Goal: Book appointment/travel/reservation

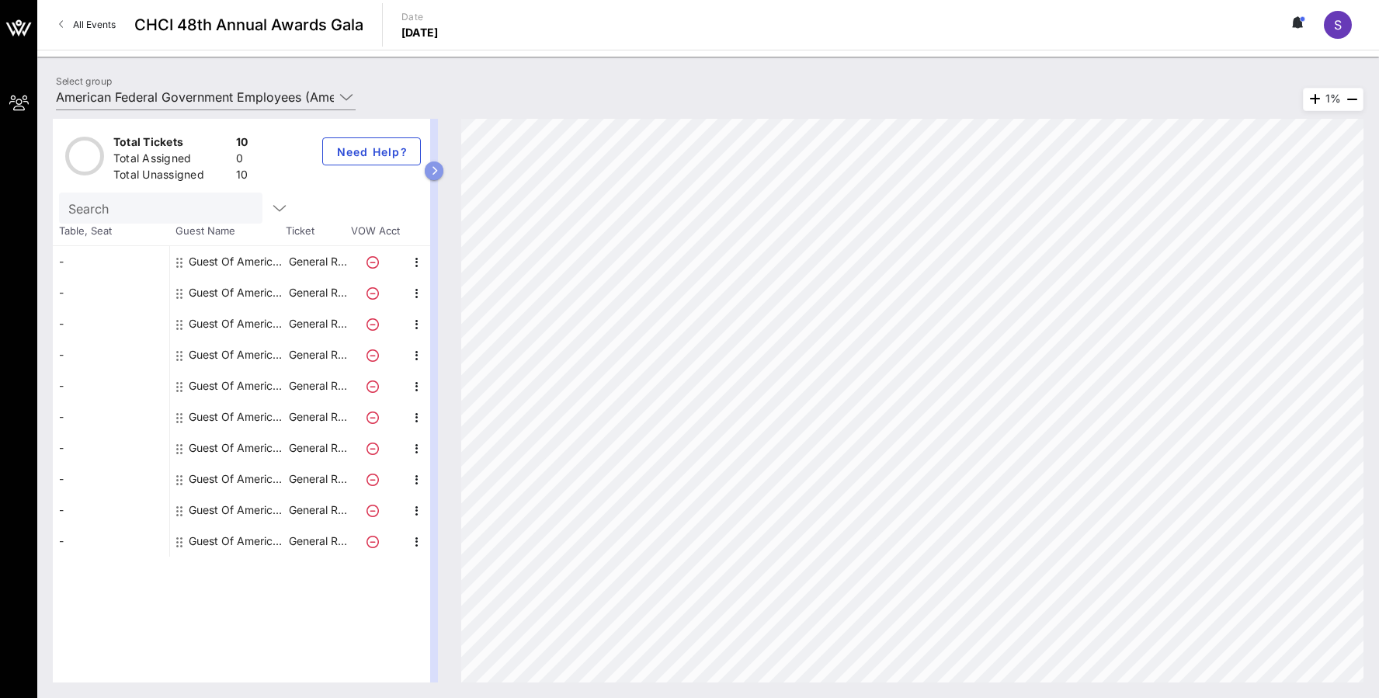
click at [442, 168] on button "button" at bounding box center [434, 170] width 19 height 19
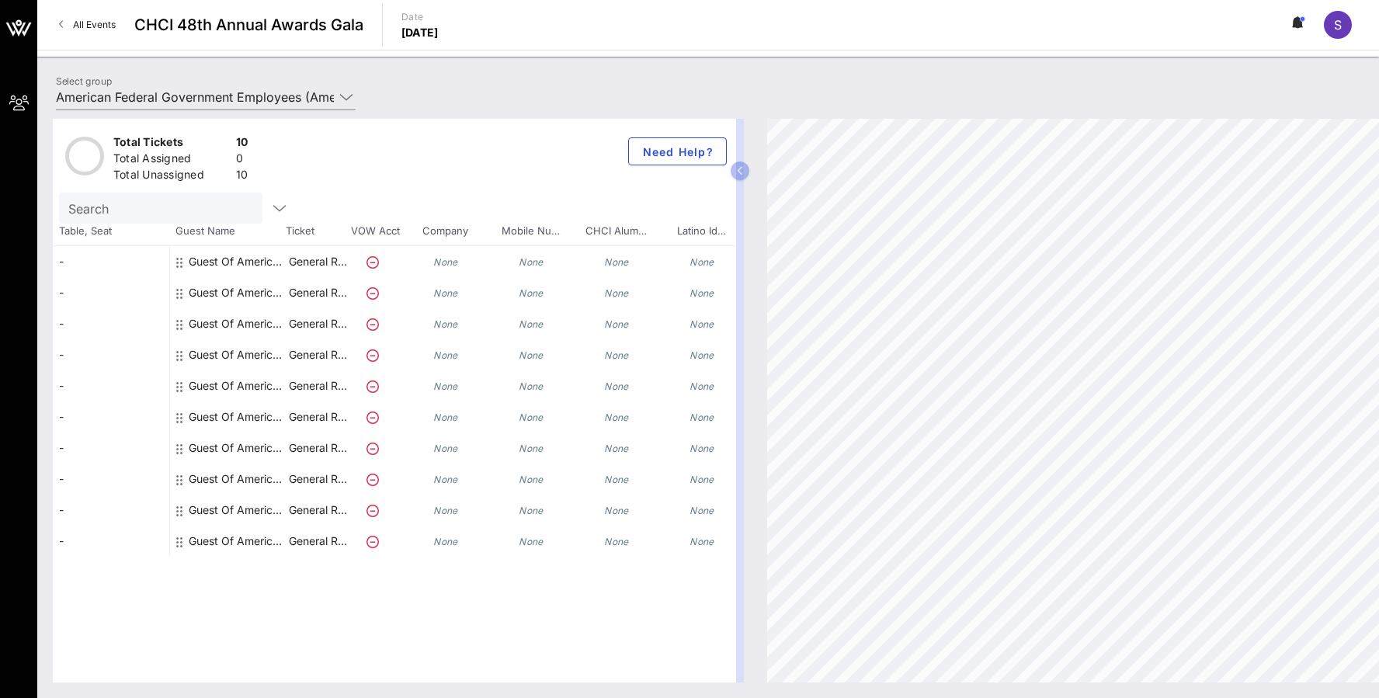
click at [211, 258] on div "Guest Of American Federal Government Employees" at bounding box center [238, 261] width 98 height 31
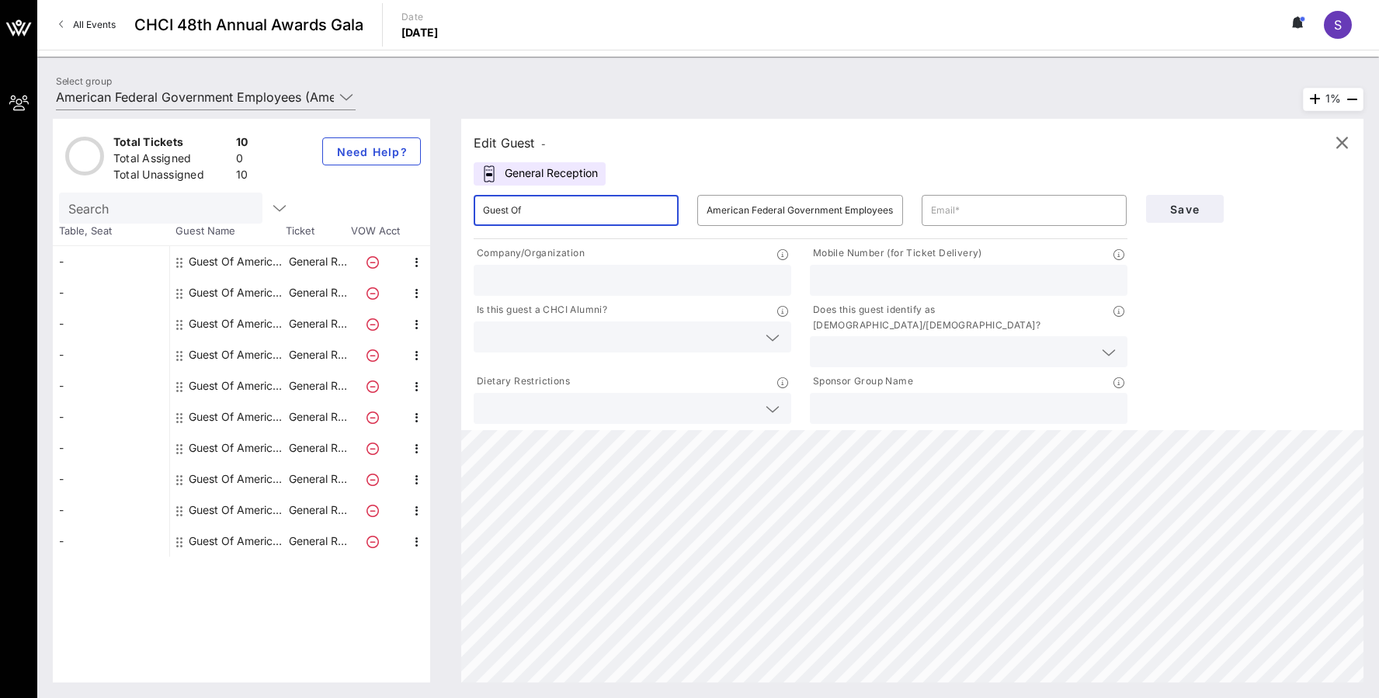
click at [626, 220] on input "Guest Of" at bounding box center [576, 210] width 186 height 25
click at [196, 207] on input "text" at bounding box center [159, 208] width 182 height 20
click at [106, 235] on span "Table, Seat" at bounding box center [111, 232] width 116 height 16
click at [108, 220] on div "Search" at bounding box center [159, 208] width 182 height 31
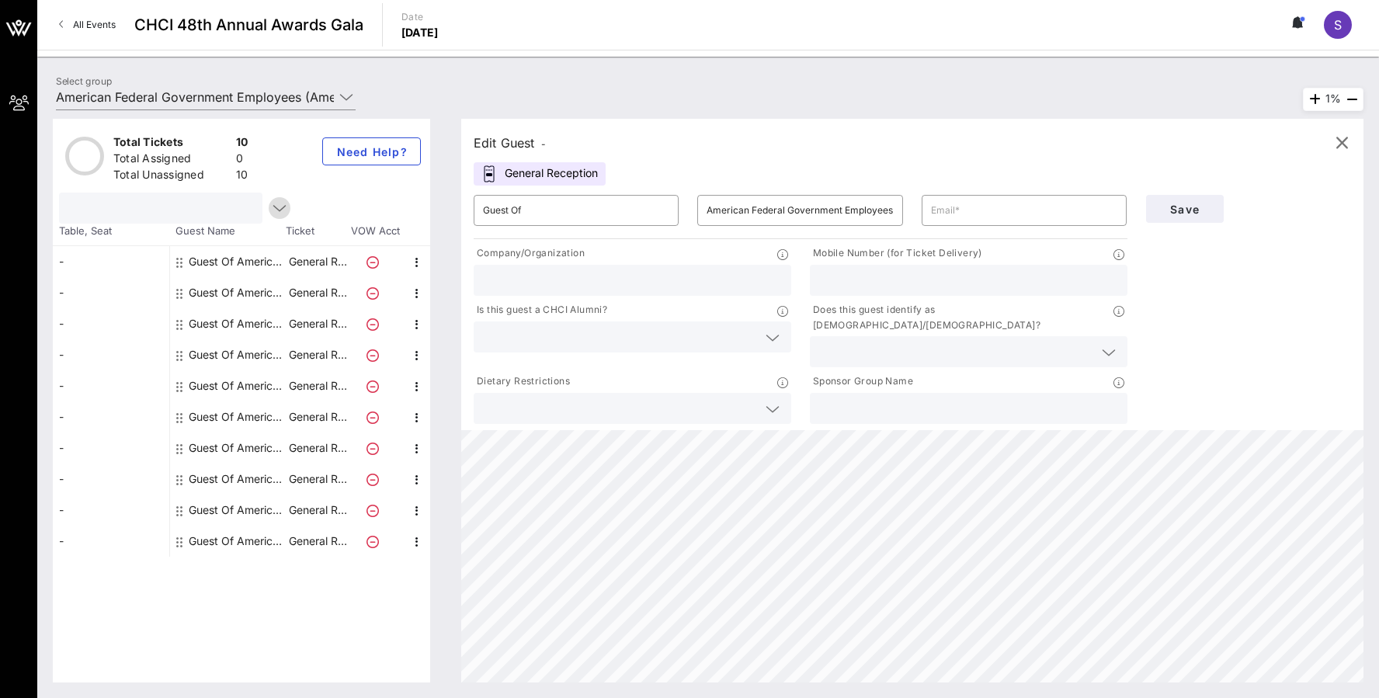
click at [270, 210] on icon "button" at bounding box center [279, 208] width 19 height 19
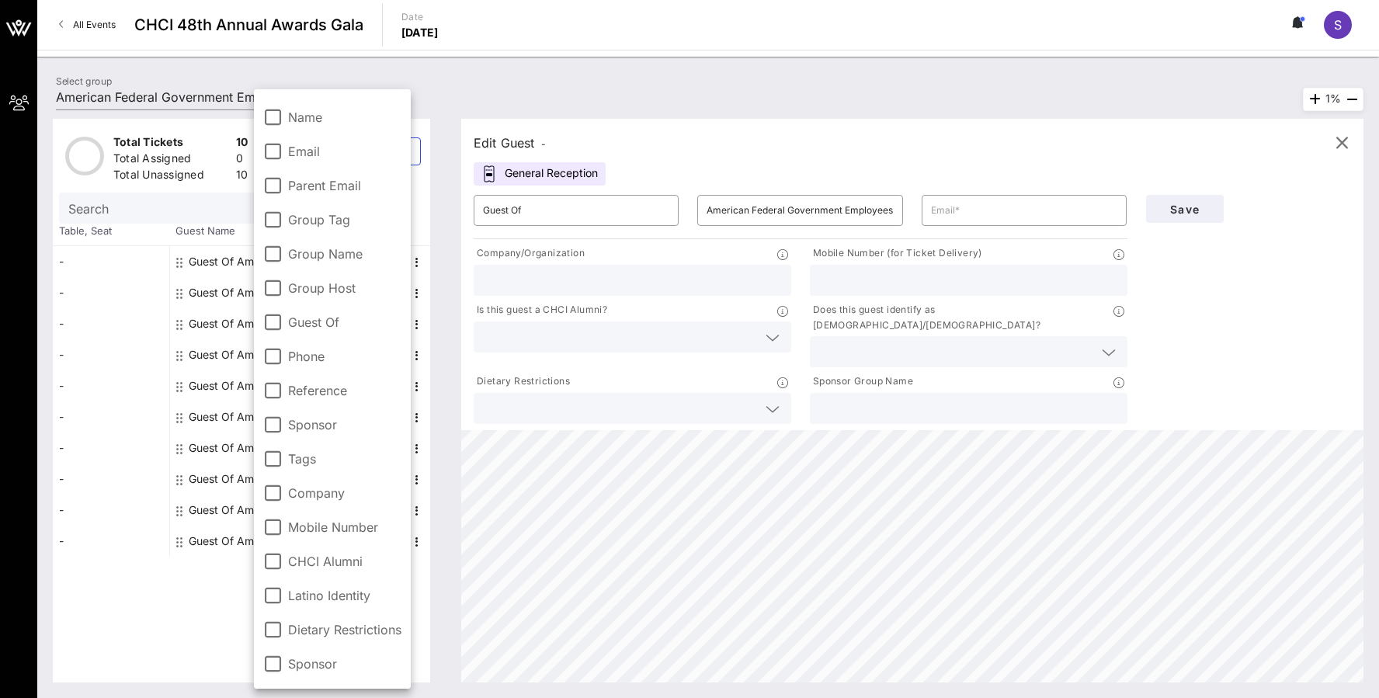
click at [574, 88] on div "Select group American Federal Government Employees (American Federal Government…" at bounding box center [708, 99] width 1323 height 54
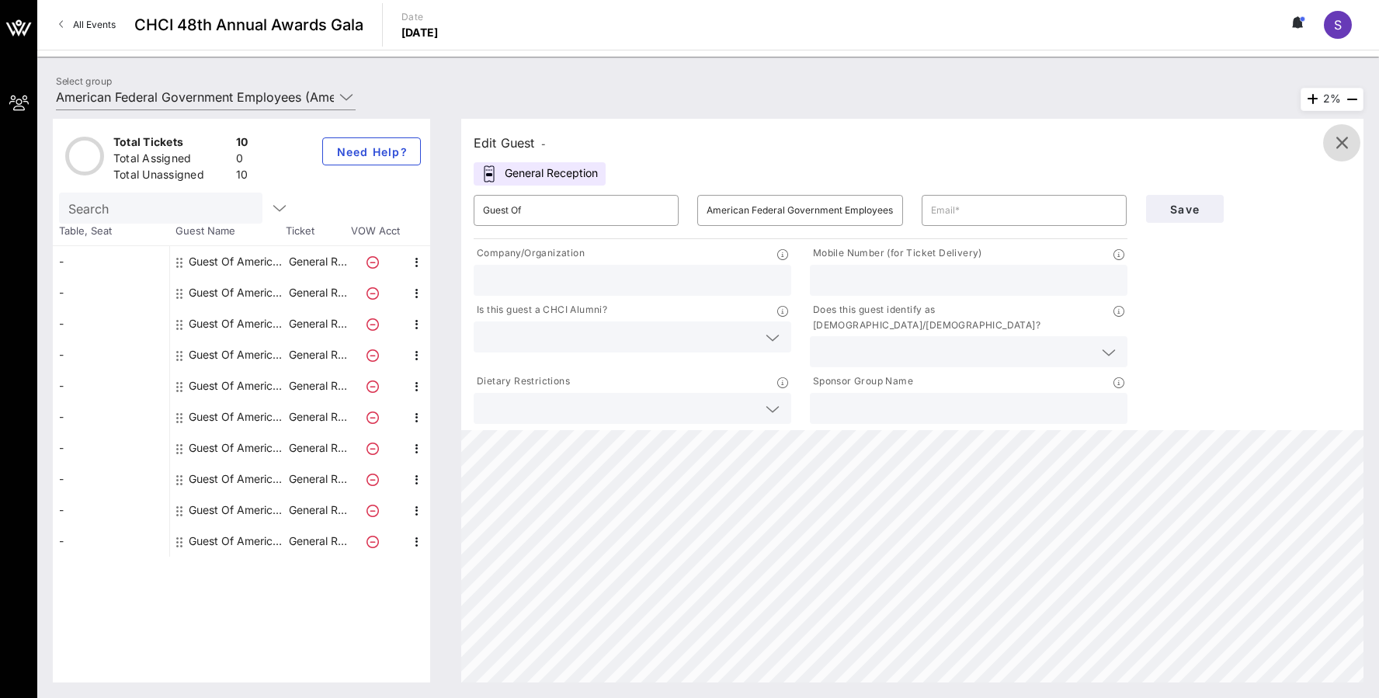
click at [1343, 142] on icon "button" at bounding box center [1341, 143] width 19 height 19
